Goal: Information Seeking & Learning: Learn about a topic

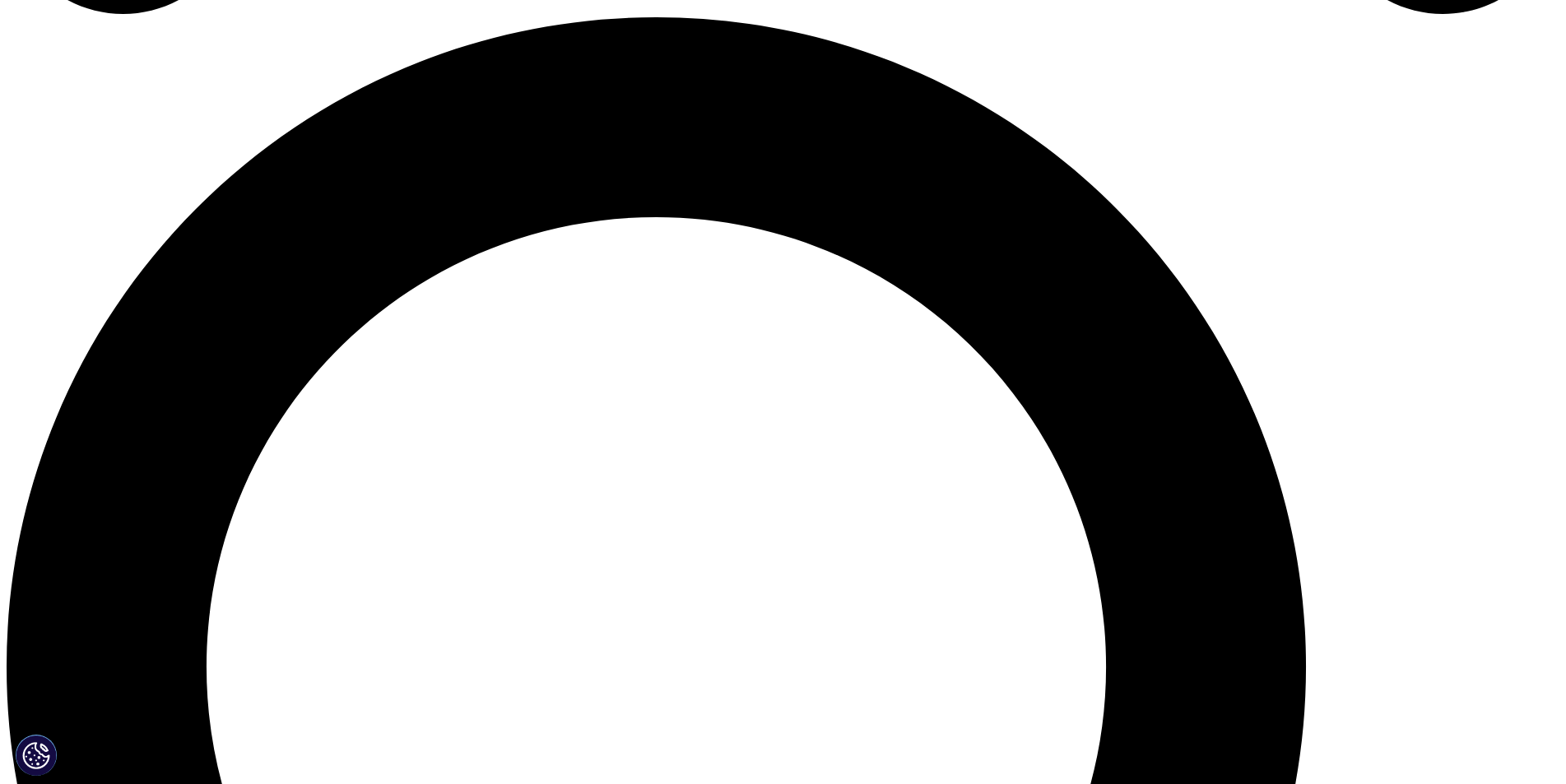
scroll to position [1563, 0]
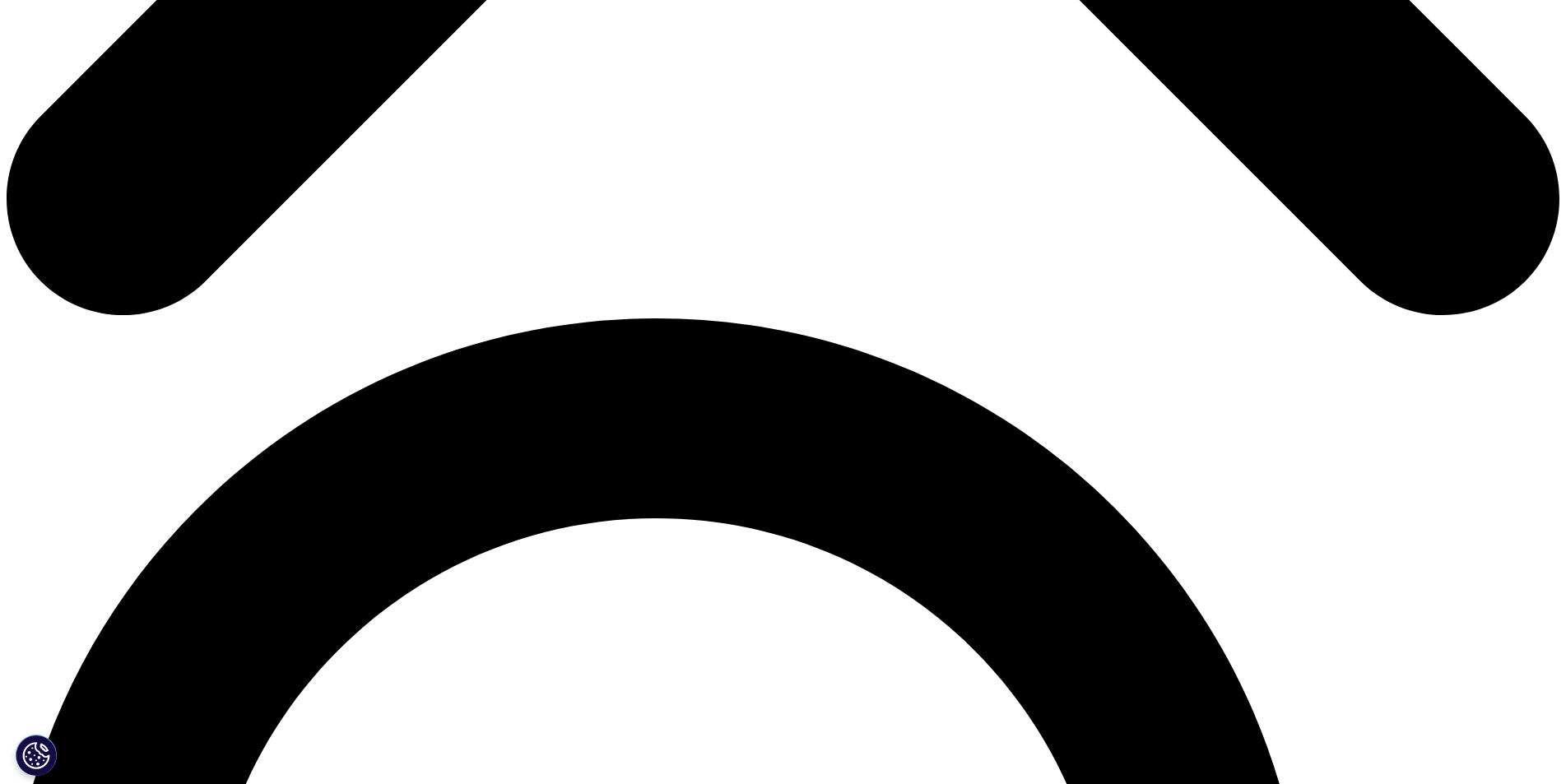
scroll to position [1398, 0]
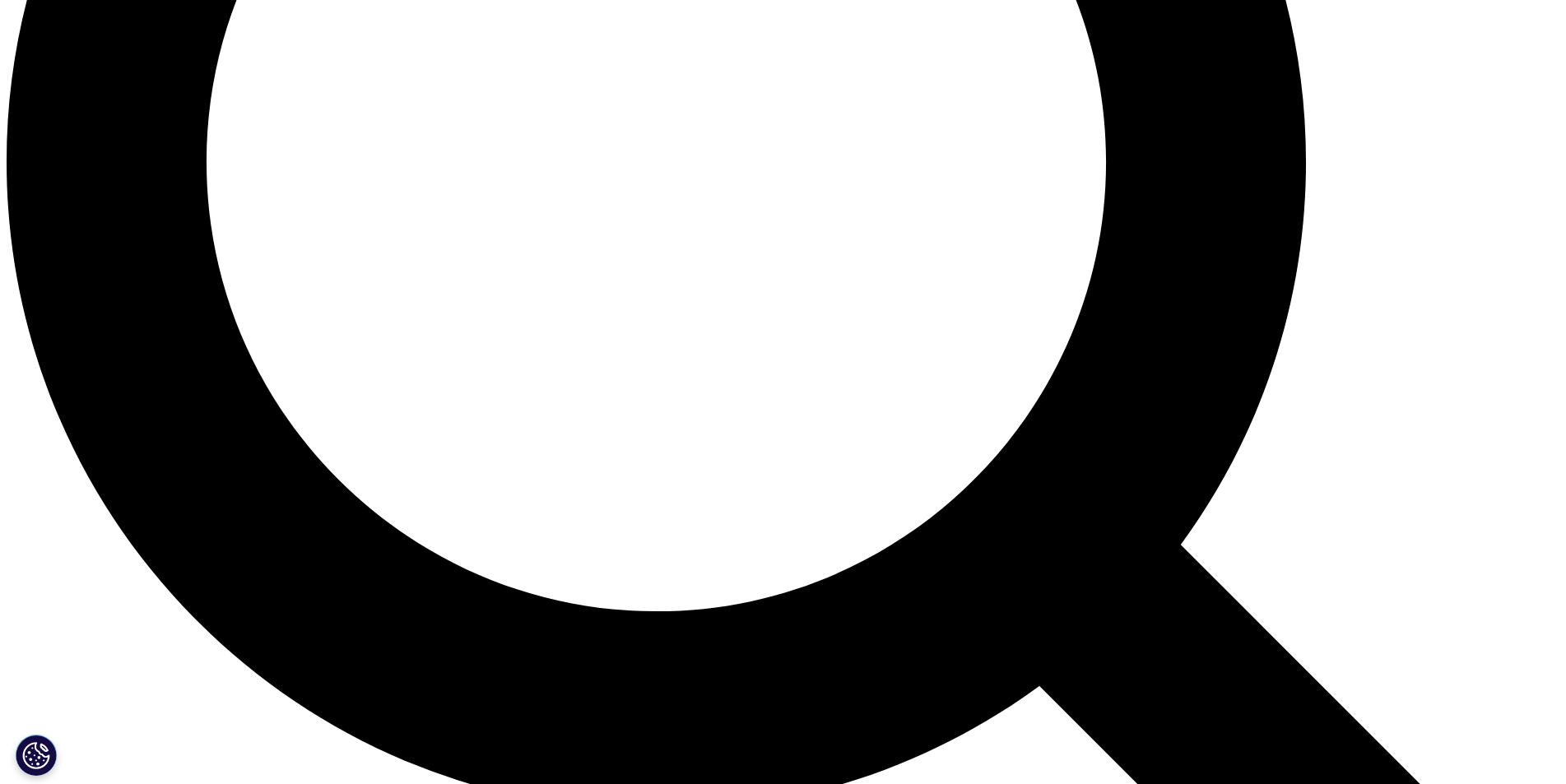
scroll to position [2221, 0]
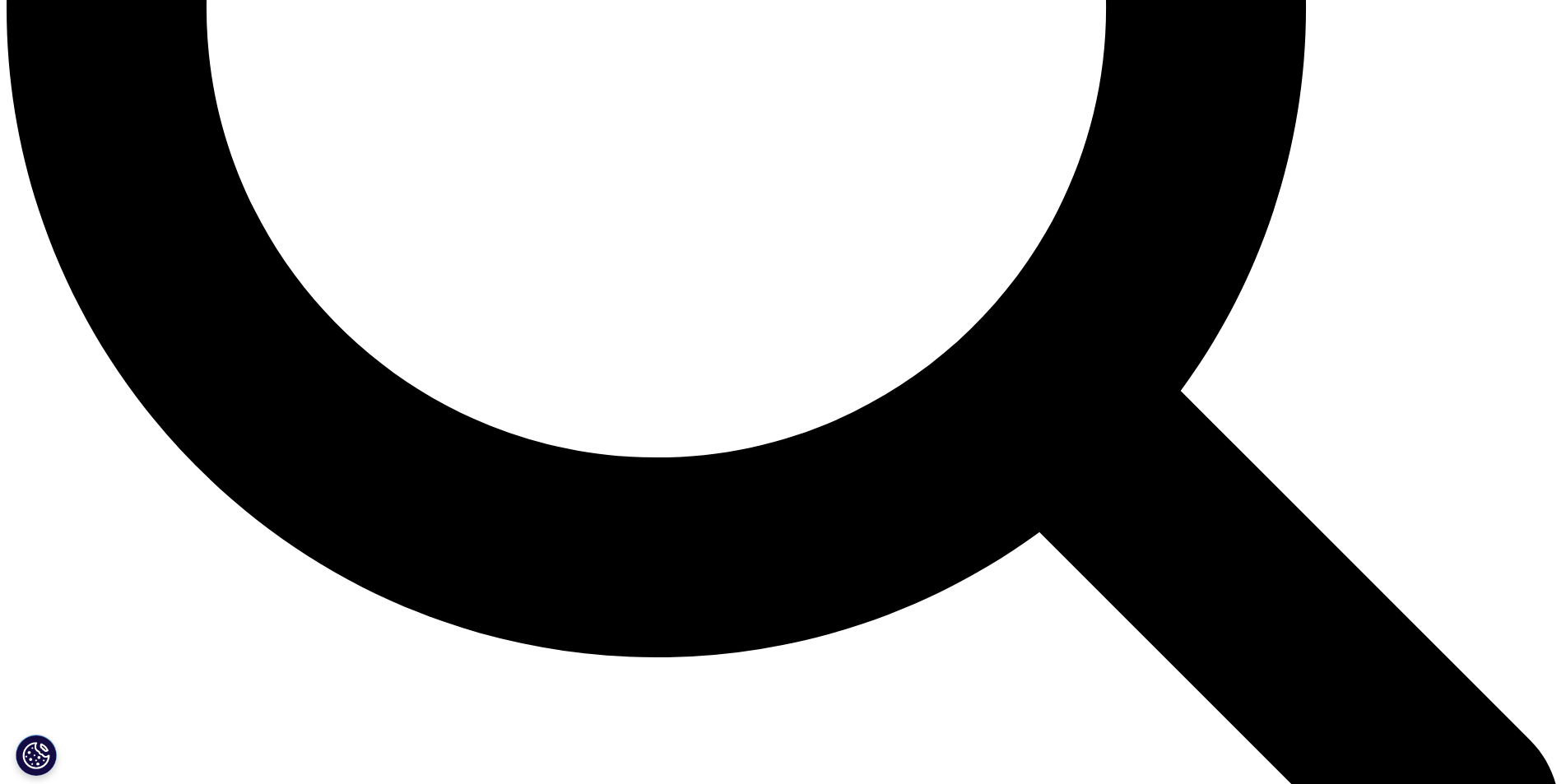
click at [857, 493] on link "Financiación de medicamentos: un desafío para todo el sistema sanitario en Espa…" at bounding box center [903, 532] width 222 height 79
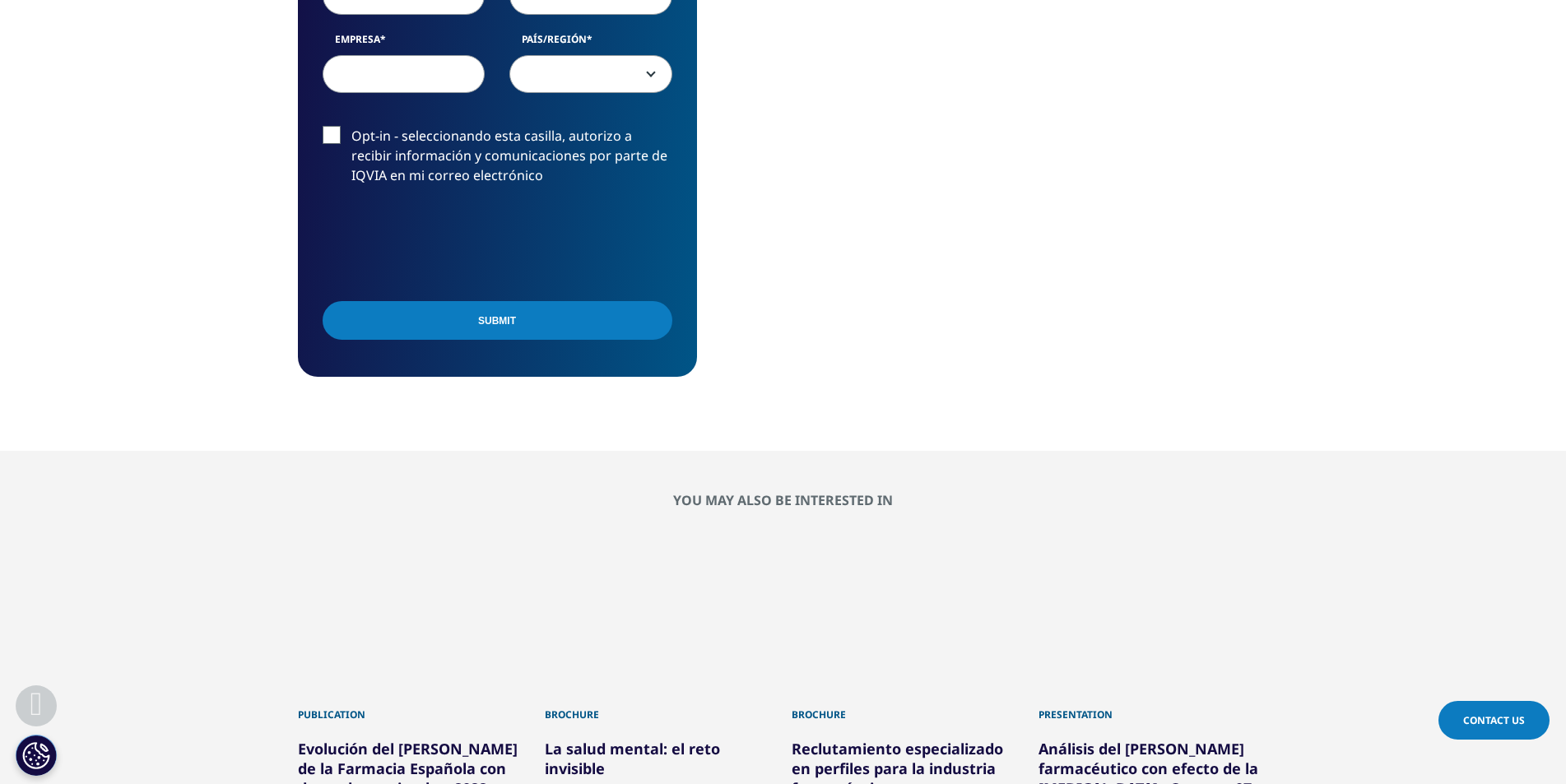
scroll to position [1398, 0]
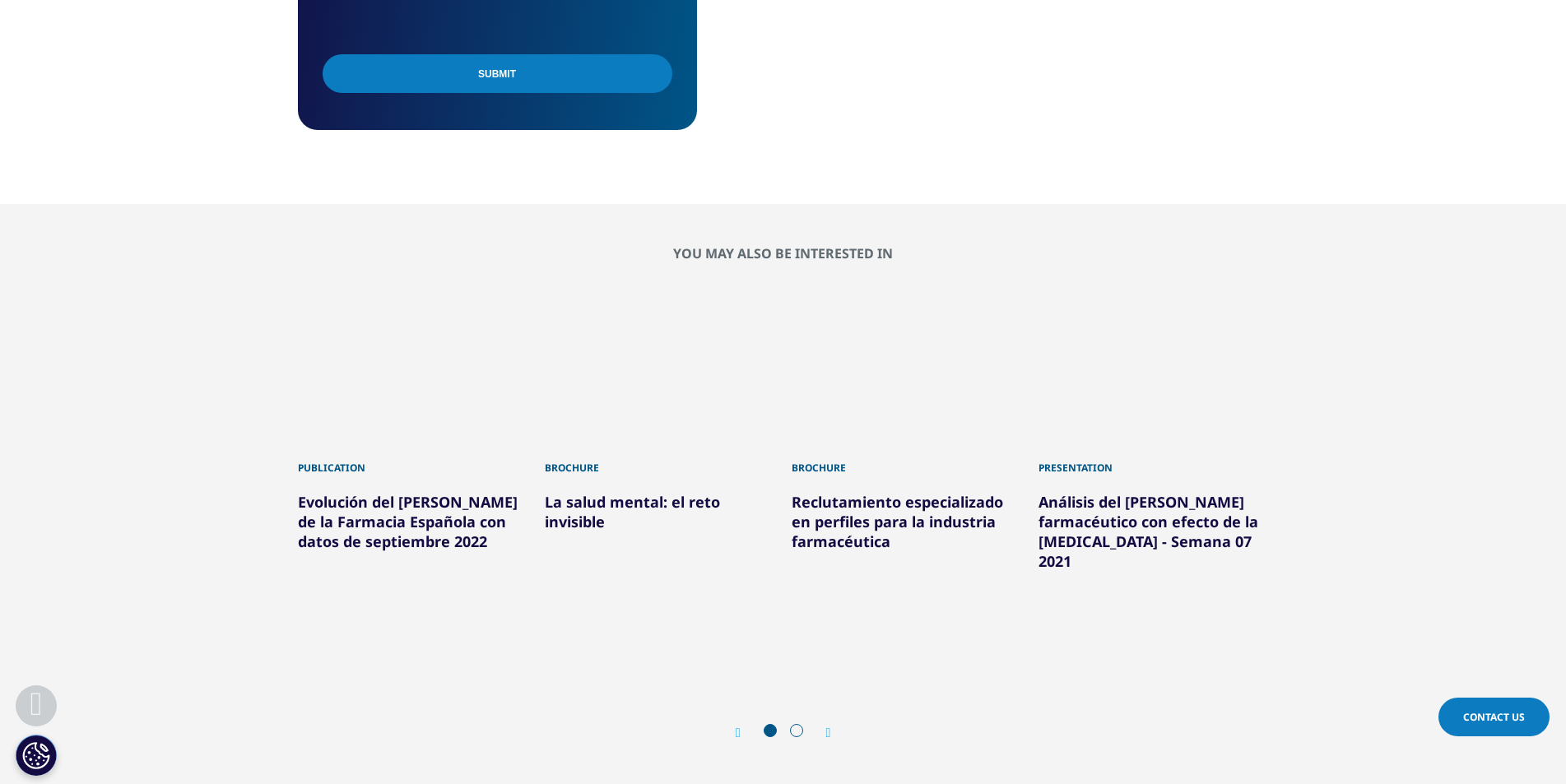
click at [609, 514] on div "La salud mental: el reto invisible" at bounding box center [660, 504] width 230 height 56
click at [594, 499] on link "La salud mental: el reto invisible" at bounding box center [632, 511] width 175 height 39
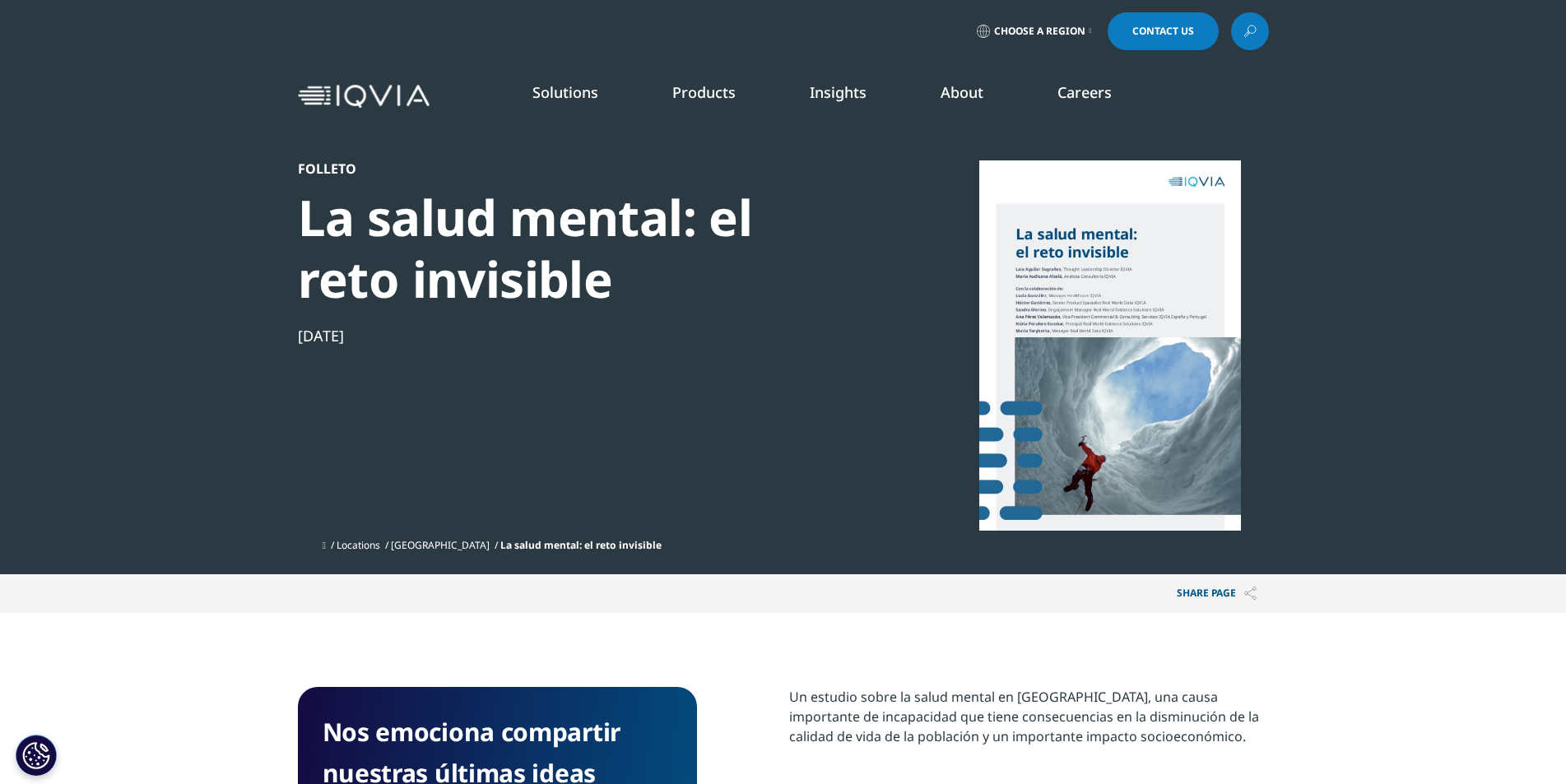
click at [137, 280] on link "DISCOVER INSIGHTS" at bounding box center [232, 281] width 325 height 14
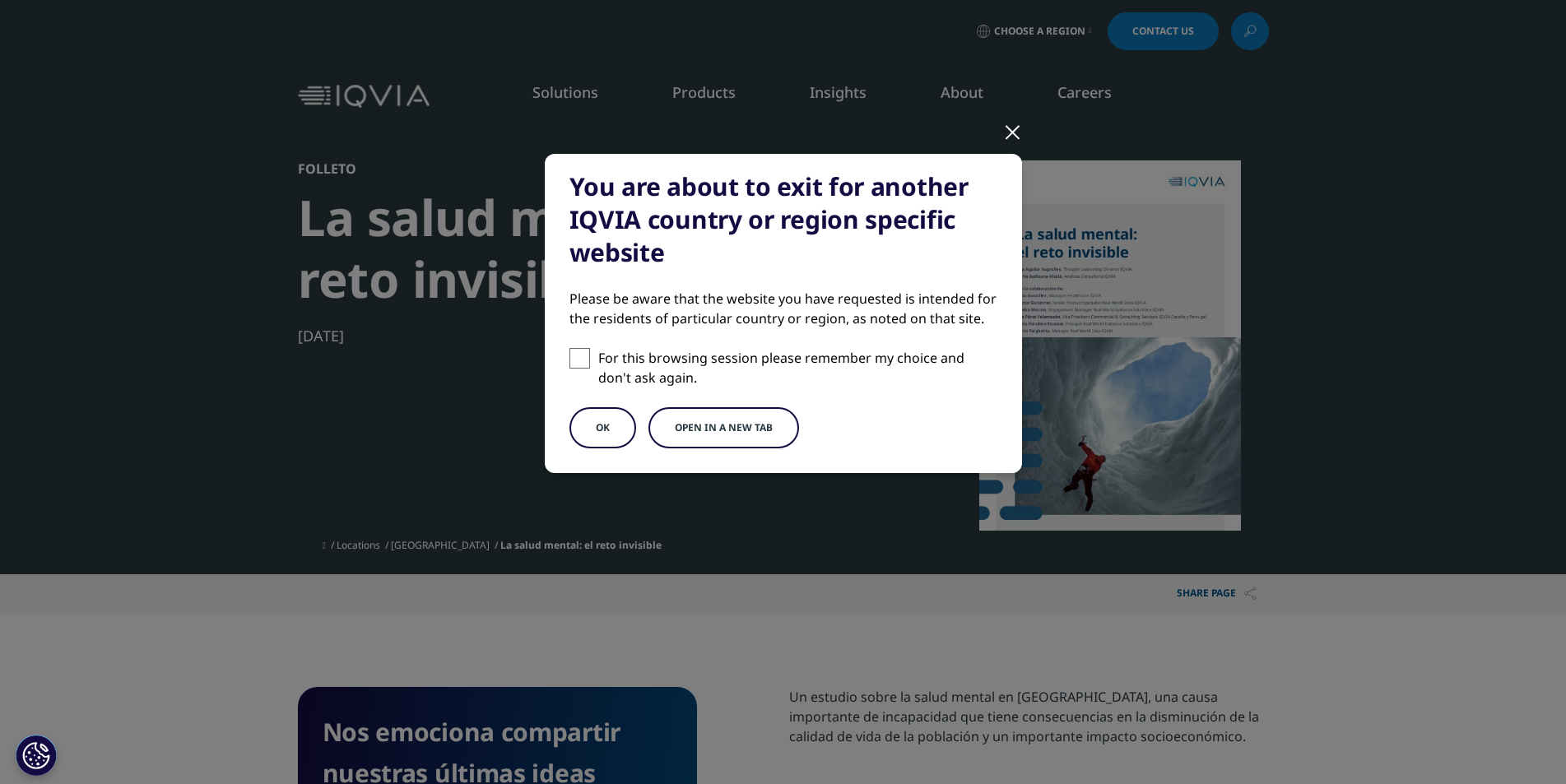
click at [623, 421] on button "OK" at bounding box center [602, 427] width 66 height 41
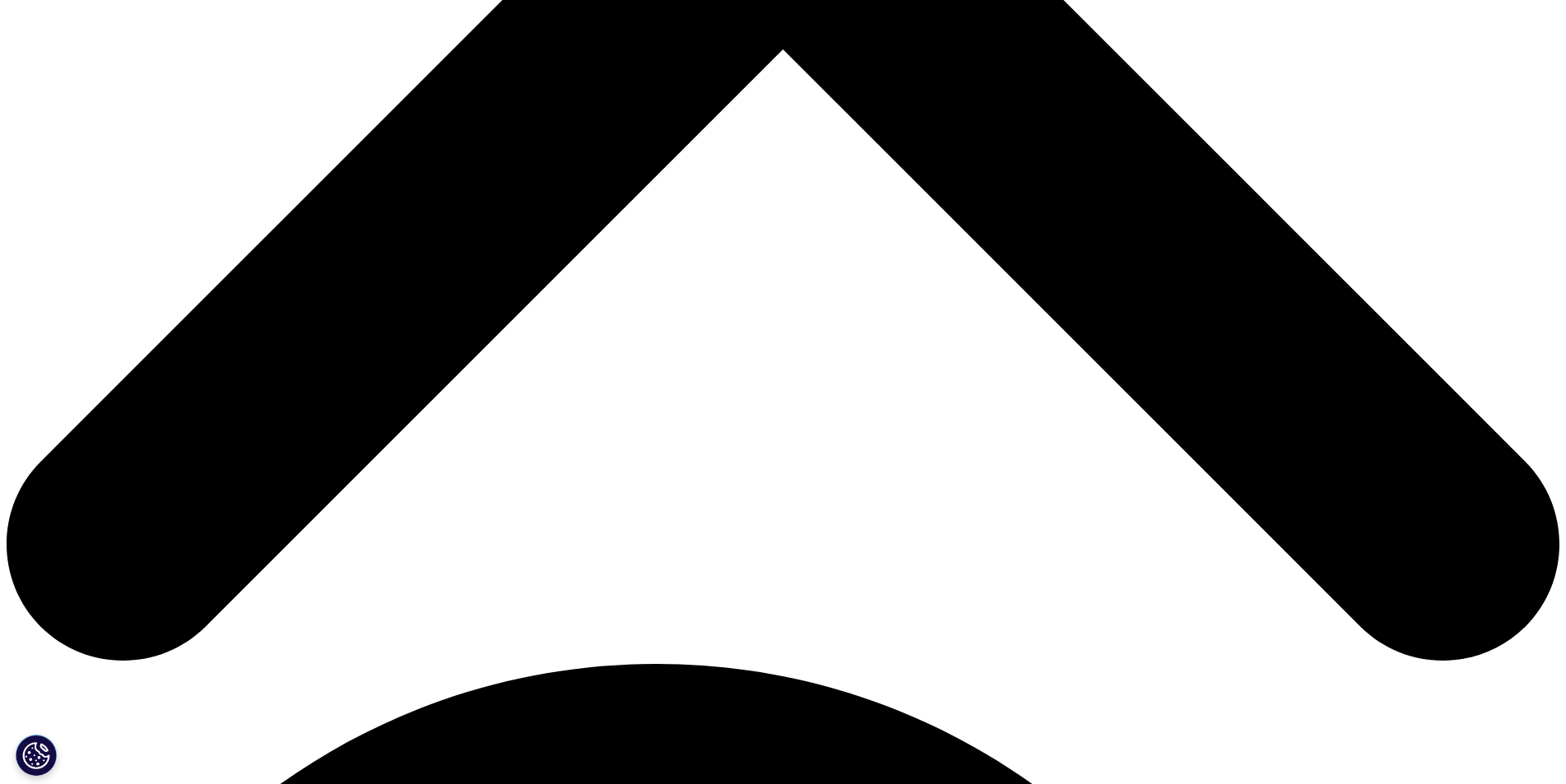
scroll to position [1152, 0]
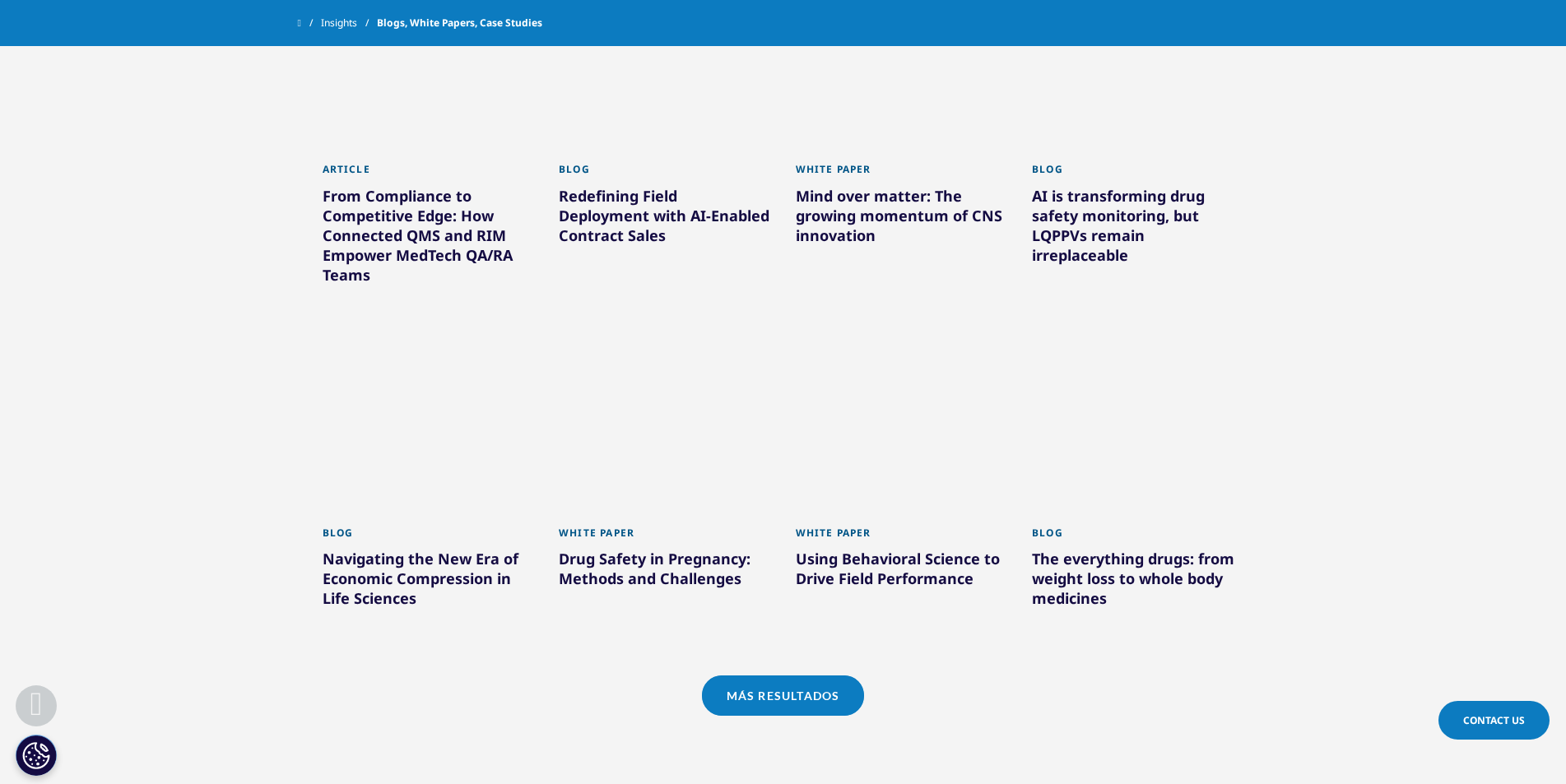
click at [1055, 557] on div "The everything drugs: from weight loss to whole body medicines" at bounding box center [1138, 582] width 212 height 65
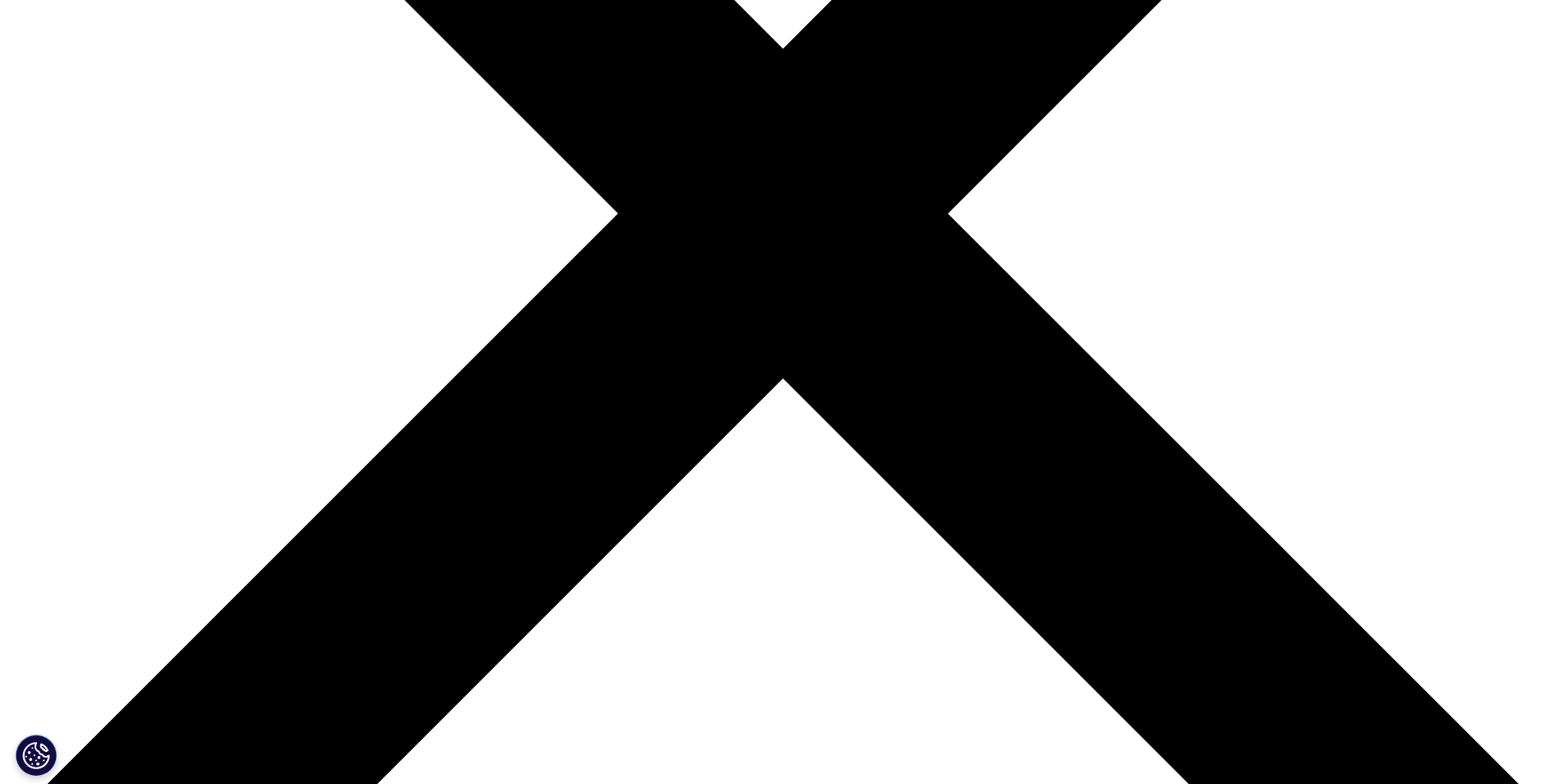
scroll to position [658, 0]
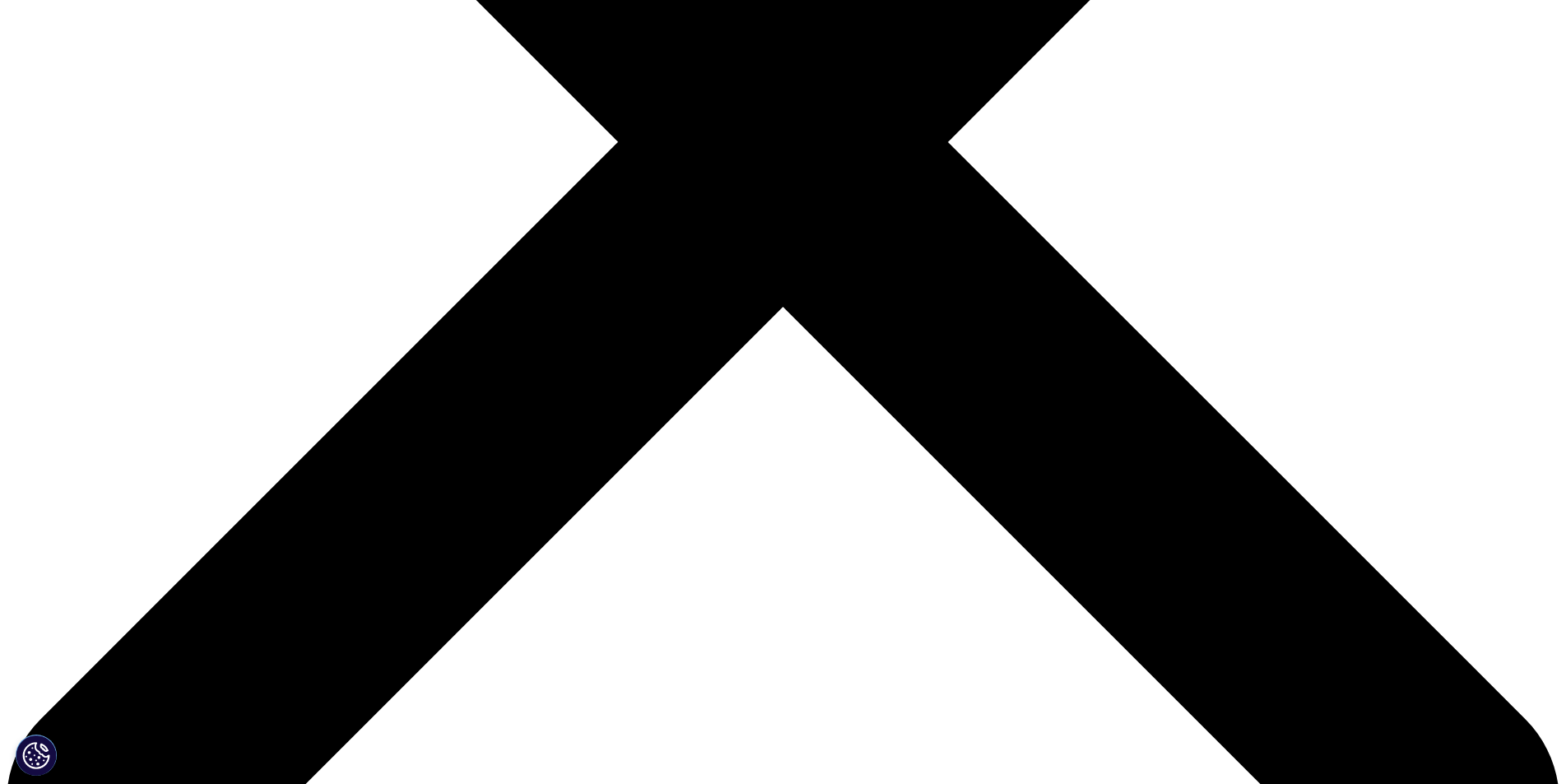
drag, startPoint x: 855, startPoint y: 294, endPoint x: 992, endPoint y: 311, distance: 138.1
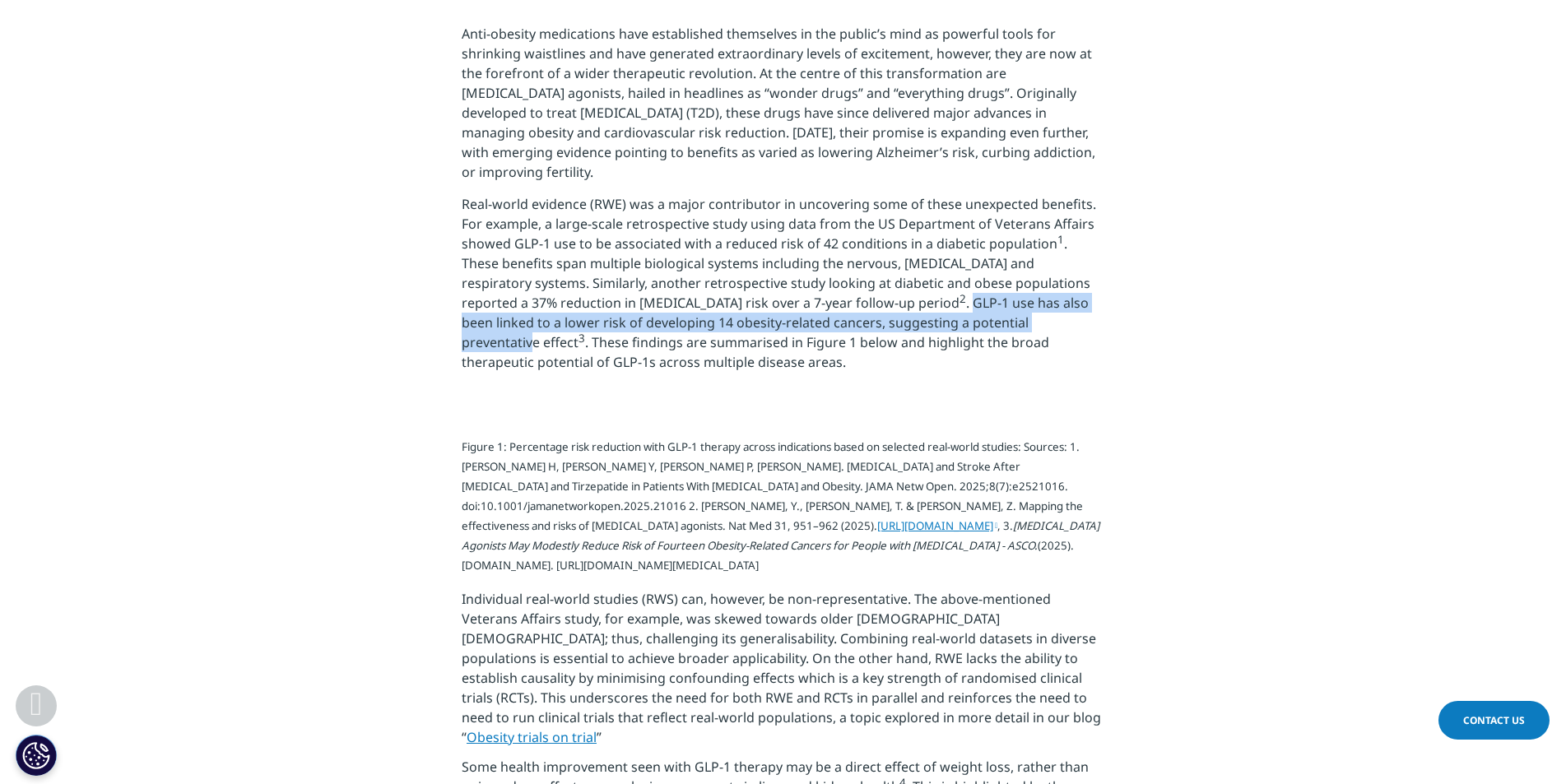
click at [992, 311] on p "Real-world evidence (RWE) was a major contributor in uncovering some of these u…" at bounding box center [783, 289] width 643 height 190
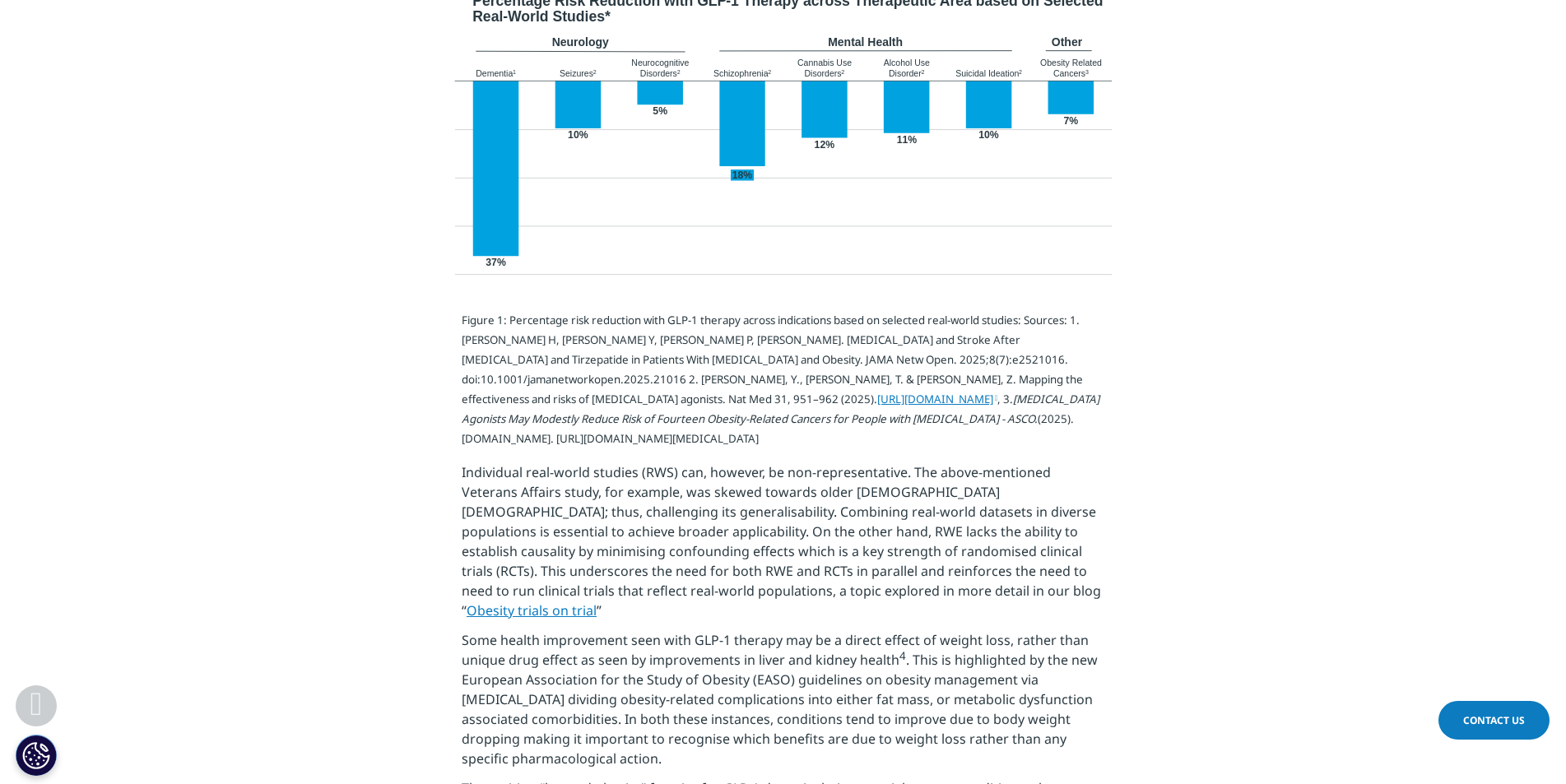
scroll to position [905, 0]
